Goal: Information Seeking & Learning: Check status

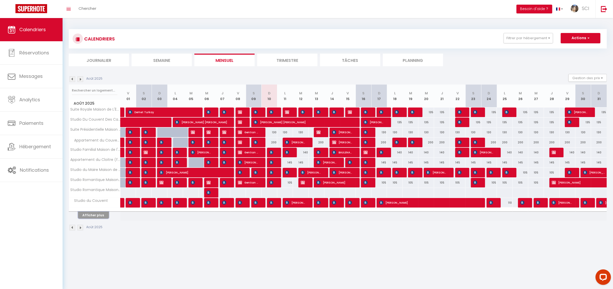
click at [98, 215] on button "Afficher plus" at bounding box center [93, 215] width 31 height 7
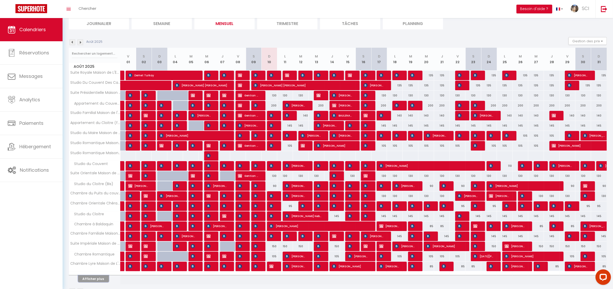
scroll to position [48, 0]
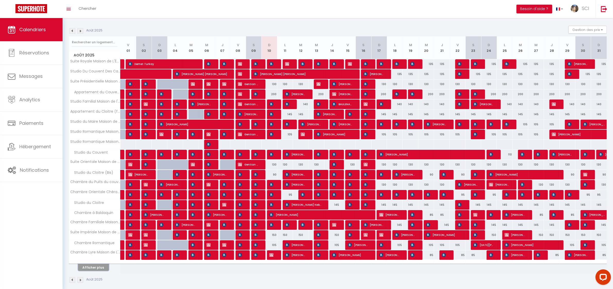
click at [93, 268] on button "Afficher plus" at bounding box center [93, 267] width 31 height 7
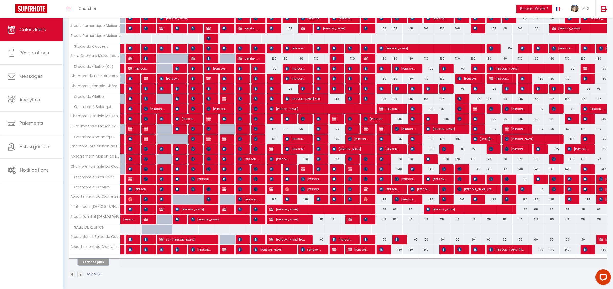
scroll to position [156, 0]
click at [100, 260] on button "Afficher plus" at bounding box center [93, 261] width 31 height 7
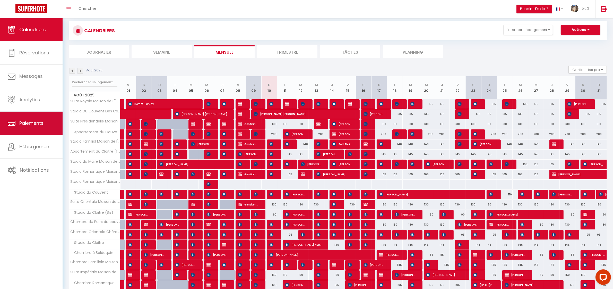
scroll to position [0, 0]
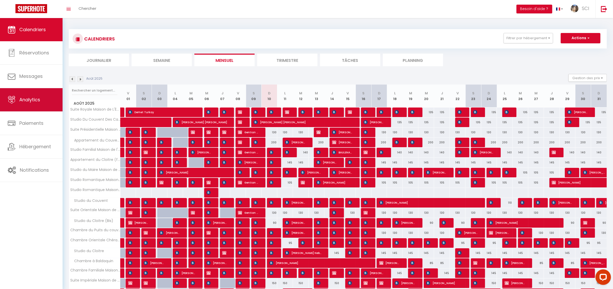
click at [32, 101] on span "Analytics" at bounding box center [29, 99] width 21 height 6
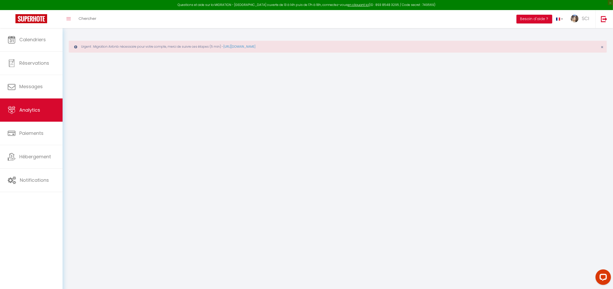
select select "2025"
select select "8"
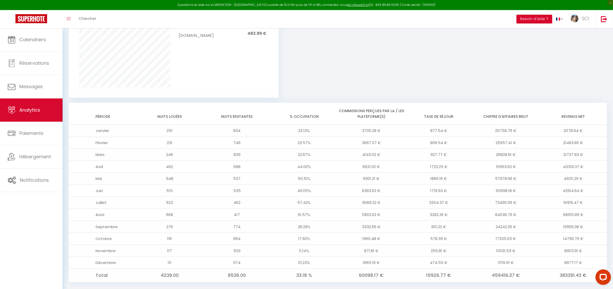
scroll to position [405, 0]
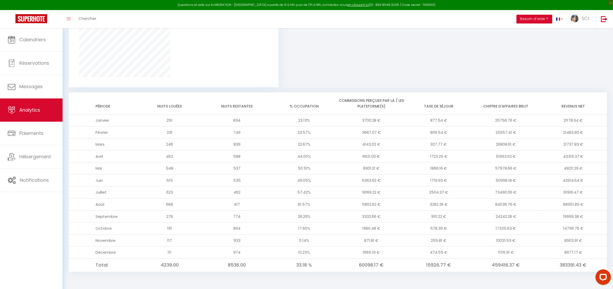
drag, startPoint x: 618, startPoint y: 93, endPoint x: 53, endPoint y: 196, distance: 574.0
click at [53, 197] on div "Calendriers Réservations Messages Analytics Paiements Hébergement Notifications" at bounding box center [31, 164] width 63 height 272
click at [427, 184] on td "1719.93 €" at bounding box center [438, 180] width 67 height 12
click at [31, 39] on span "Calendriers" at bounding box center [32, 39] width 27 height 6
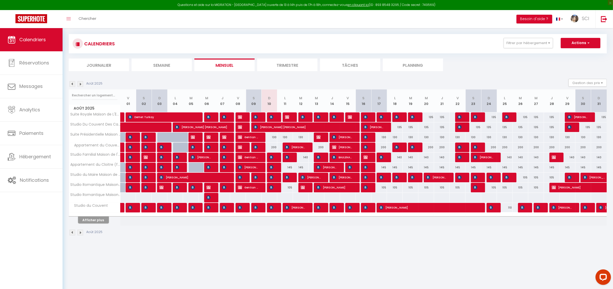
scroll to position [28, 0]
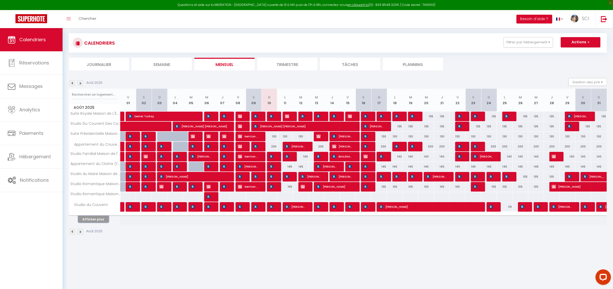
click at [99, 216] on button "Afficher plus" at bounding box center [93, 219] width 31 height 7
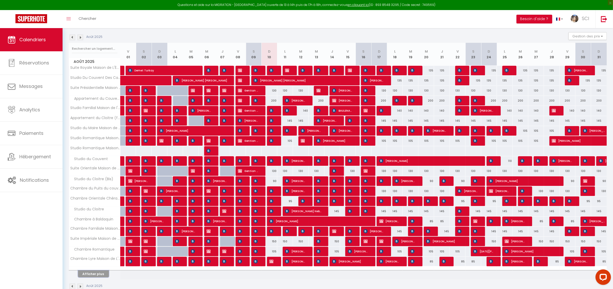
scroll to position [87, 0]
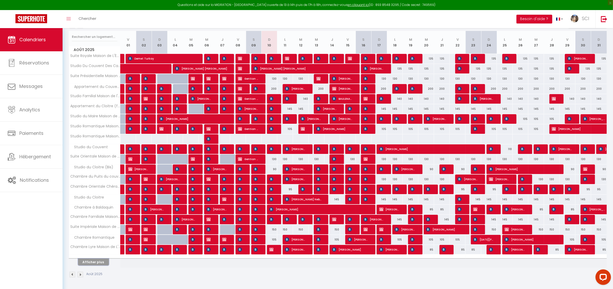
click at [98, 261] on button "Afficher plus" at bounding box center [93, 261] width 31 height 7
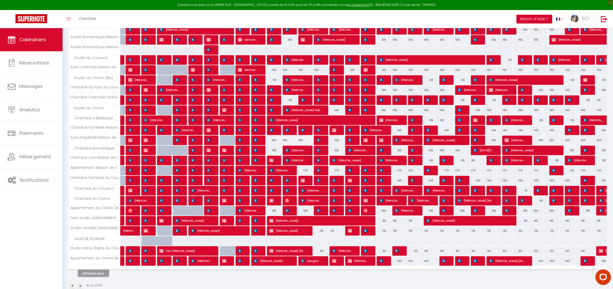
scroll to position [188, 0]
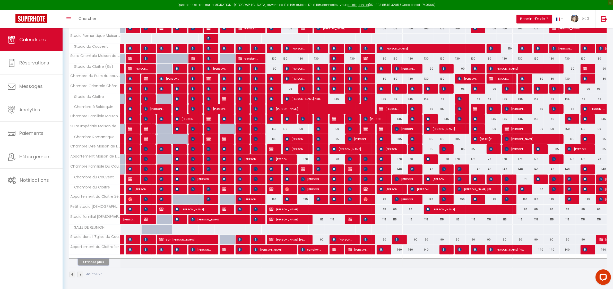
click at [97, 260] on button "Afficher plus" at bounding box center [93, 261] width 31 height 7
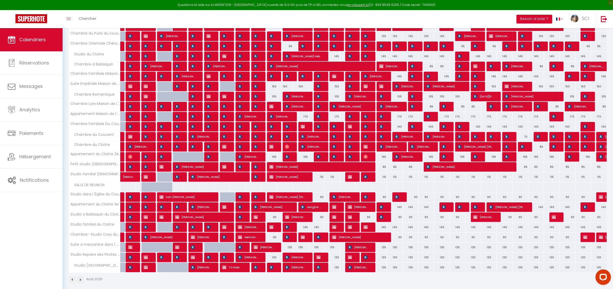
scroll to position [236, 0]
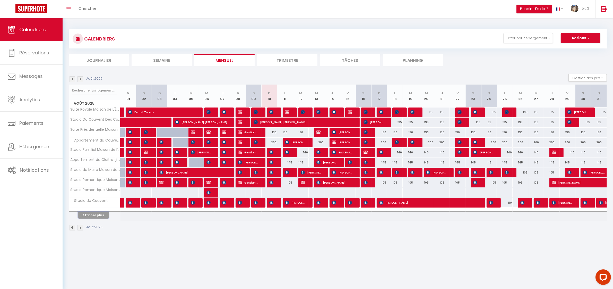
click at [102, 216] on button "Afficher plus" at bounding box center [93, 215] width 31 height 7
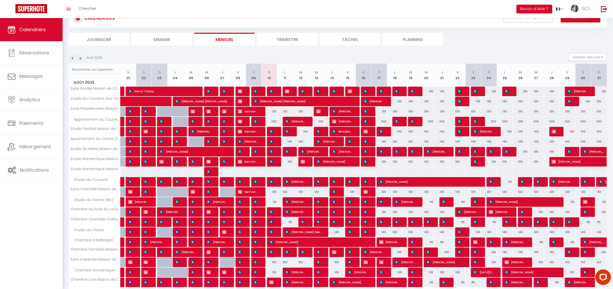
scroll to position [55, 0]
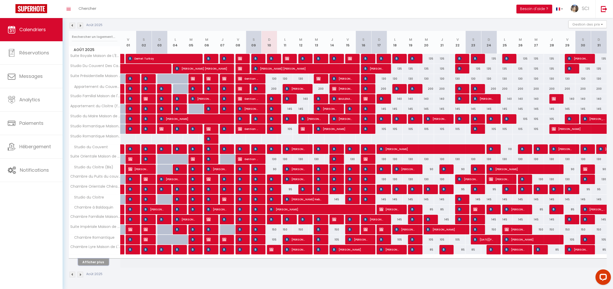
click at [100, 262] on button "Afficher plus" at bounding box center [93, 261] width 31 height 7
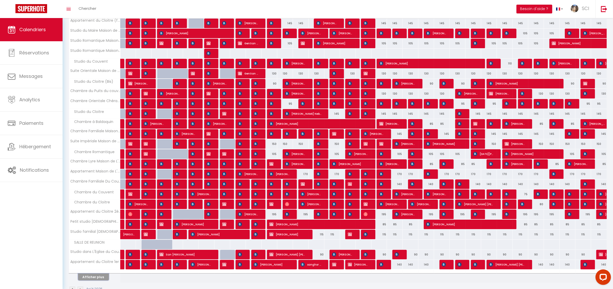
scroll to position [156, 0]
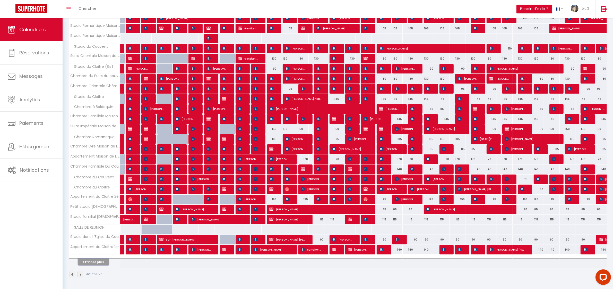
click at [99, 262] on button "Afficher plus" at bounding box center [93, 261] width 31 height 7
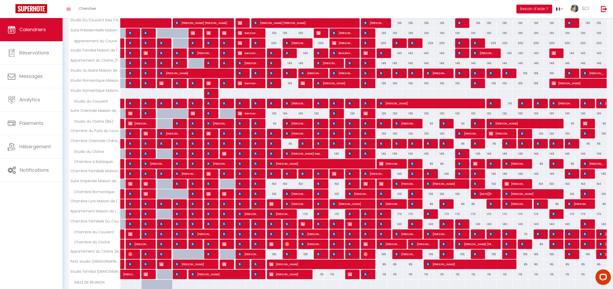
scroll to position [27, 0]
